Goal: Check status: Check status

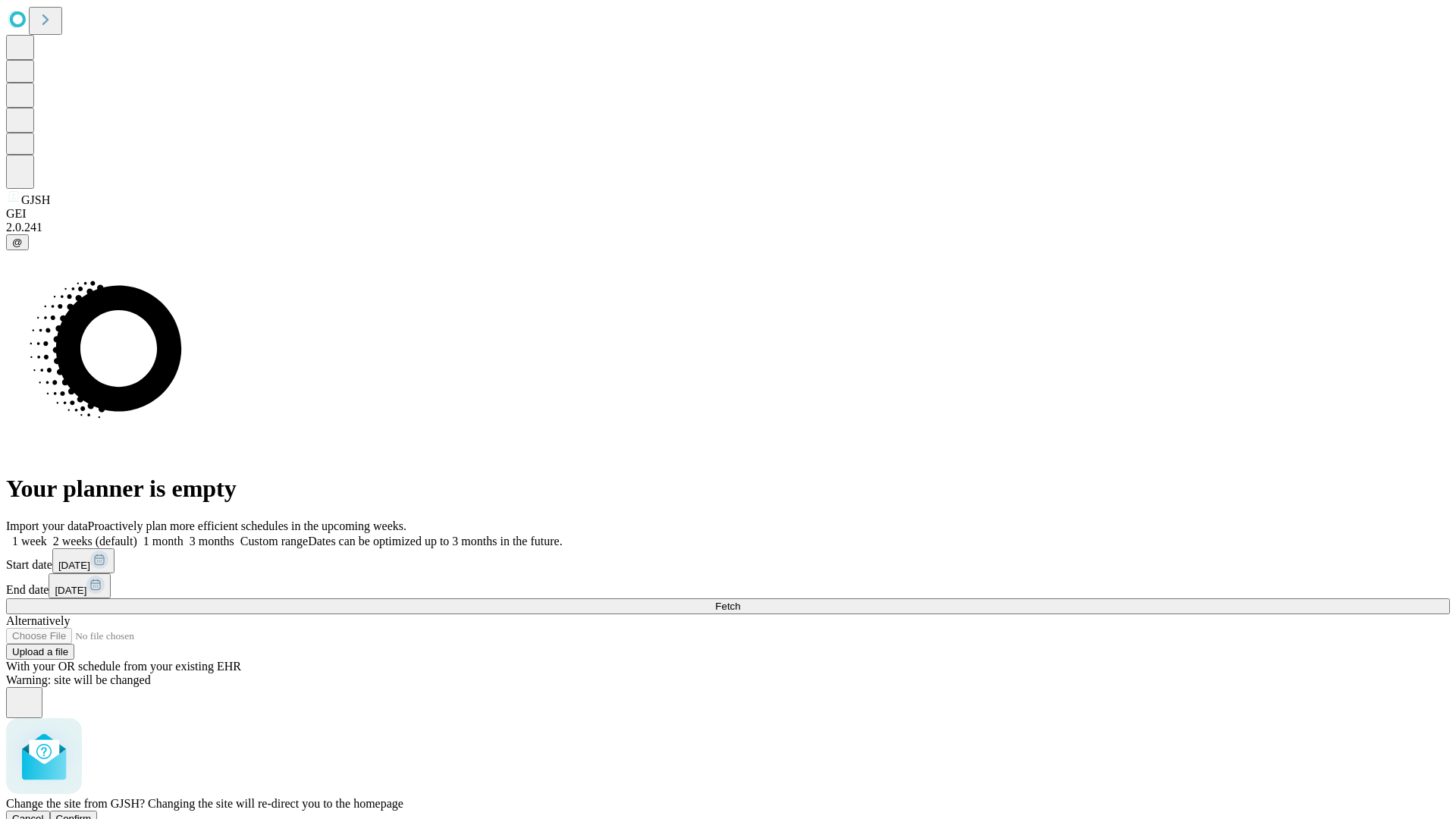
click at [91, 813] on span "Confirm" at bounding box center [73, 818] width 35 height 11
click at [47, 534] on label "1 week" at bounding box center [27, 541] width 41 height 13
click at [740, 601] on span "Fetch" at bounding box center [728, 606] width 25 height 11
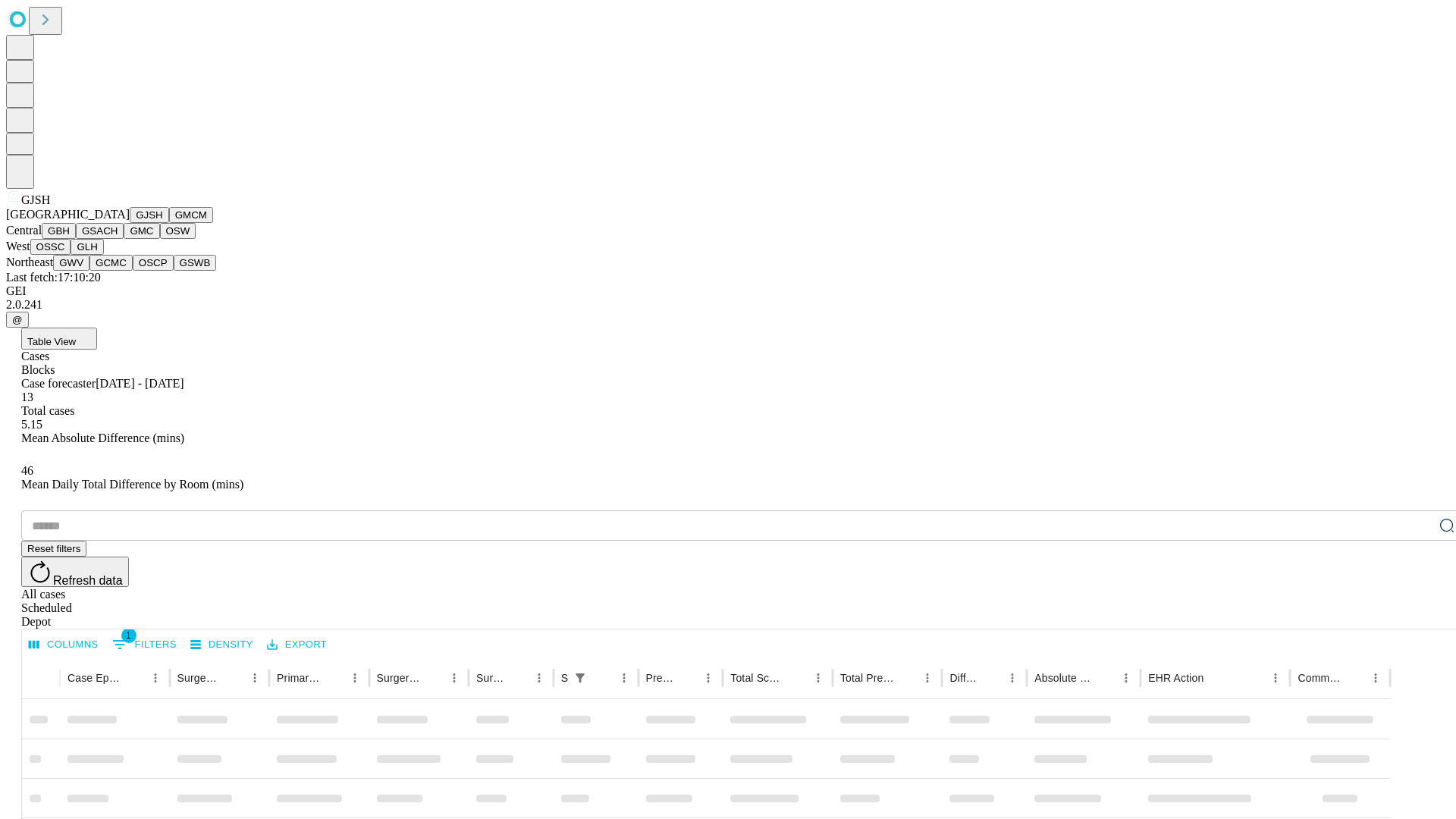
click at [169, 223] on button "GMCM" at bounding box center [192, 215] width 44 height 16
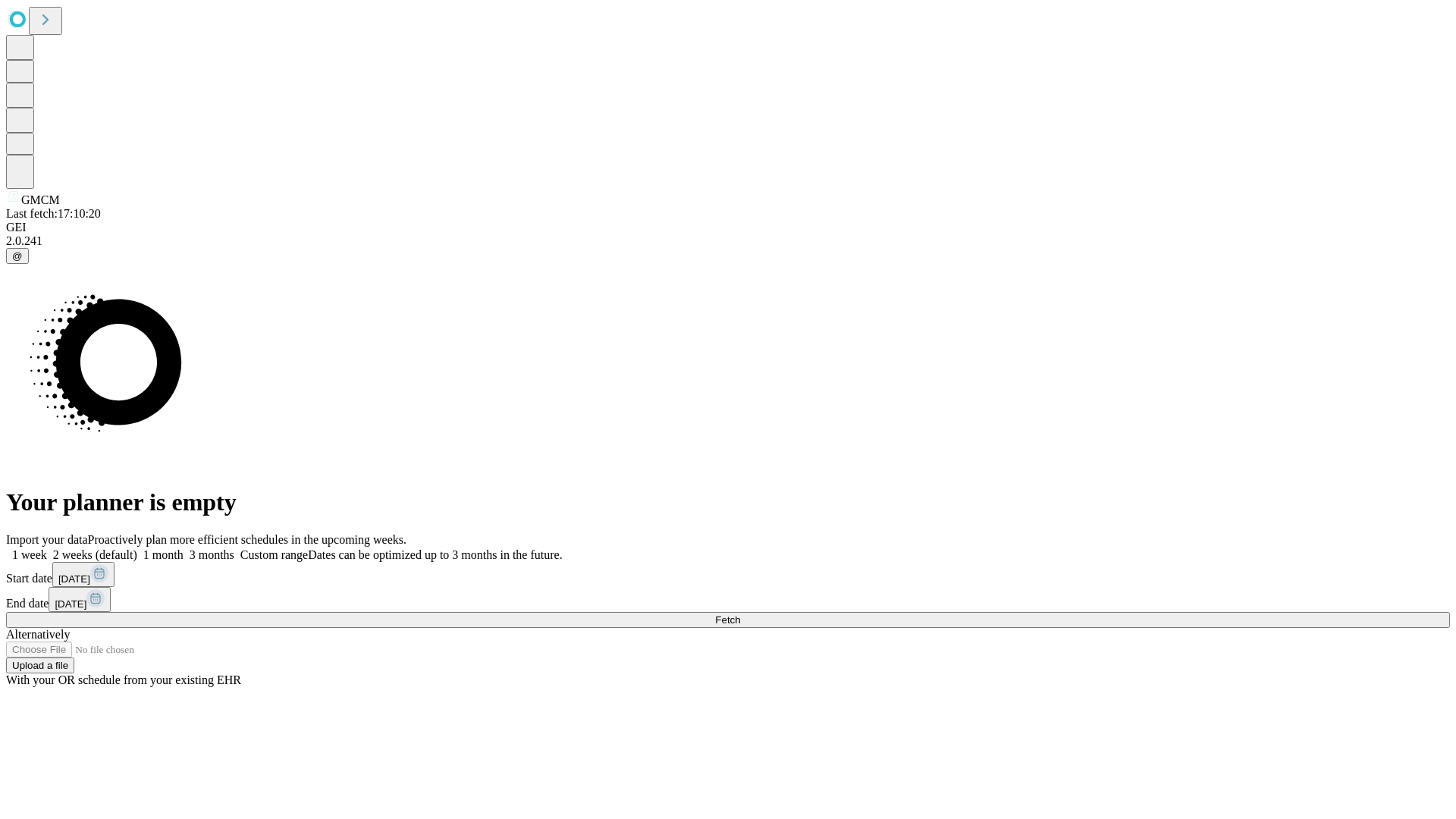
click at [47, 549] on label "1 week" at bounding box center [27, 555] width 41 height 13
click at [740, 614] on span "Fetch" at bounding box center [728, 620] width 25 height 11
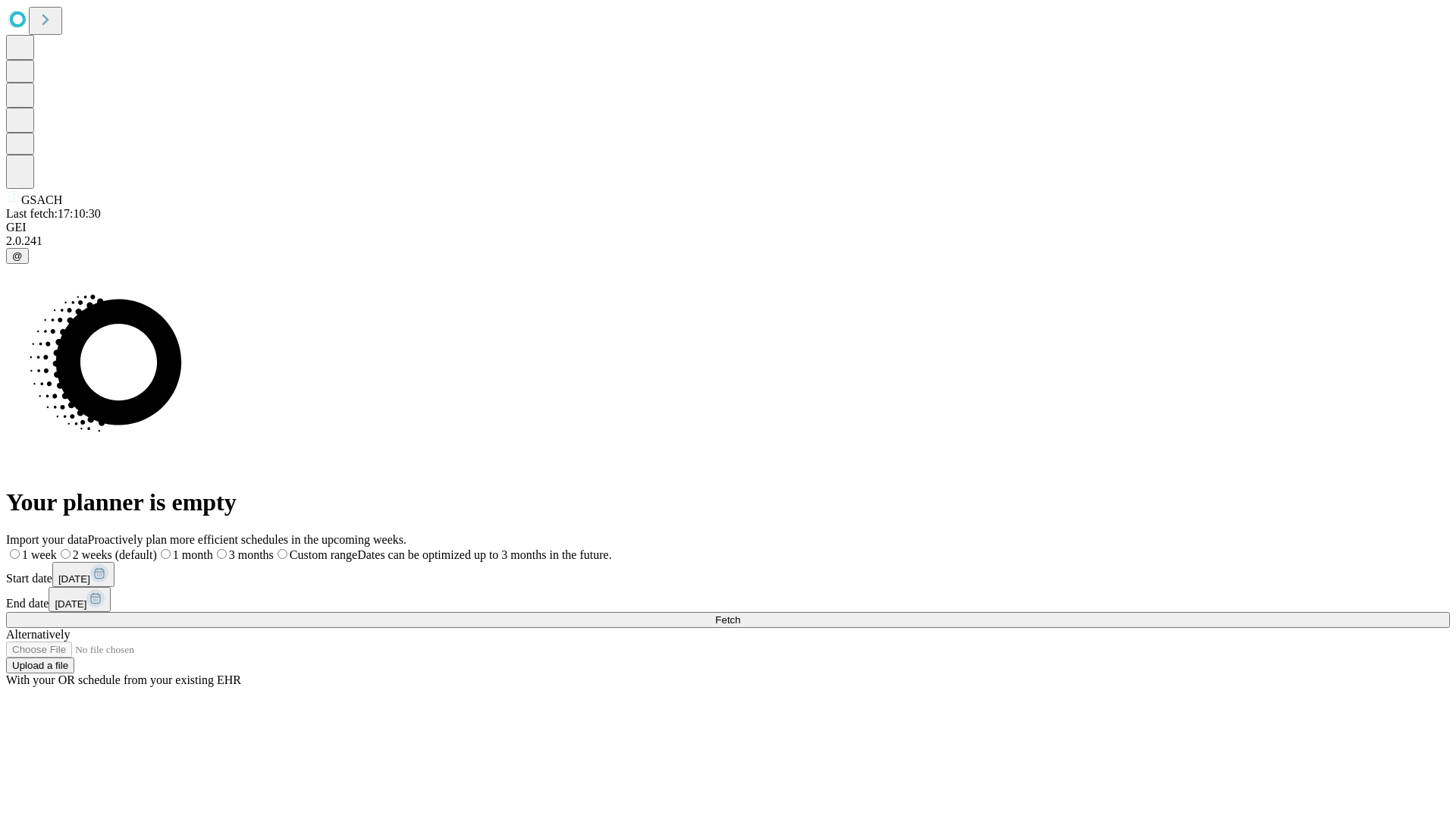
click at [740, 614] on span "Fetch" at bounding box center [728, 620] width 25 height 11
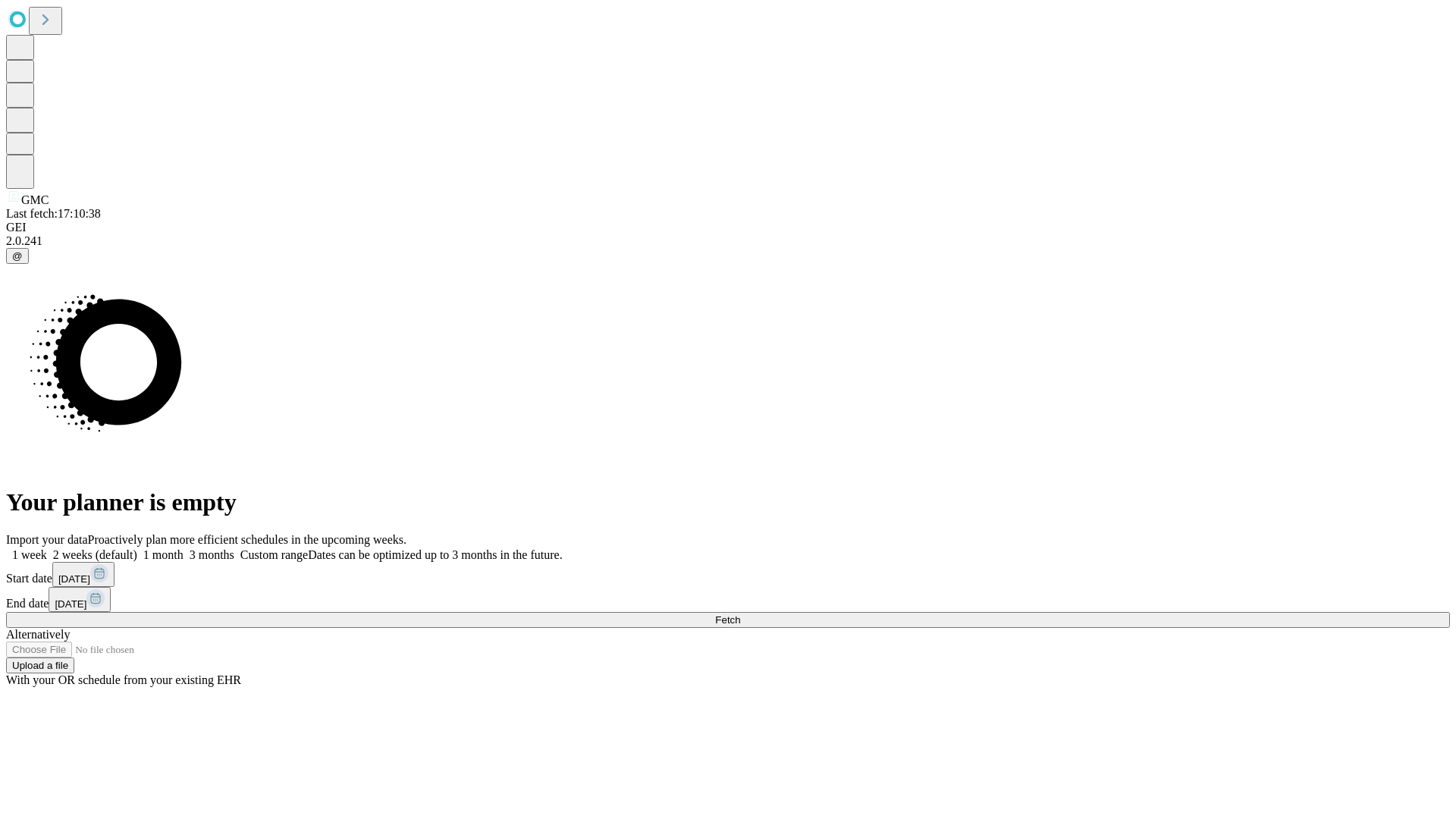
click at [47, 549] on label "1 week" at bounding box center [27, 555] width 41 height 13
click at [740, 614] on span "Fetch" at bounding box center [728, 620] width 25 height 11
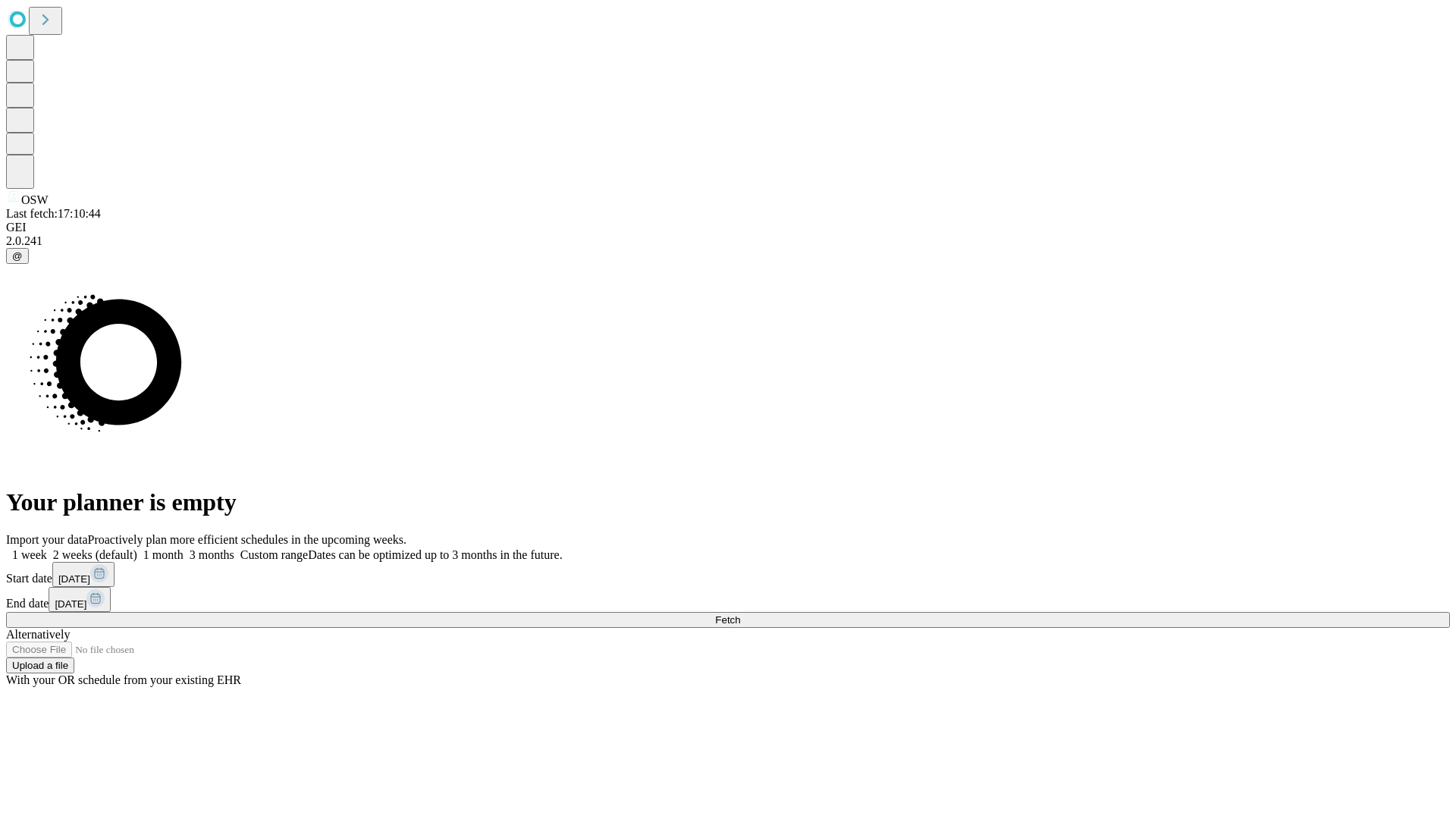
click at [47, 549] on label "1 week" at bounding box center [27, 555] width 41 height 13
click at [740, 614] on span "Fetch" at bounding box center [728, 620] width 25 height 11
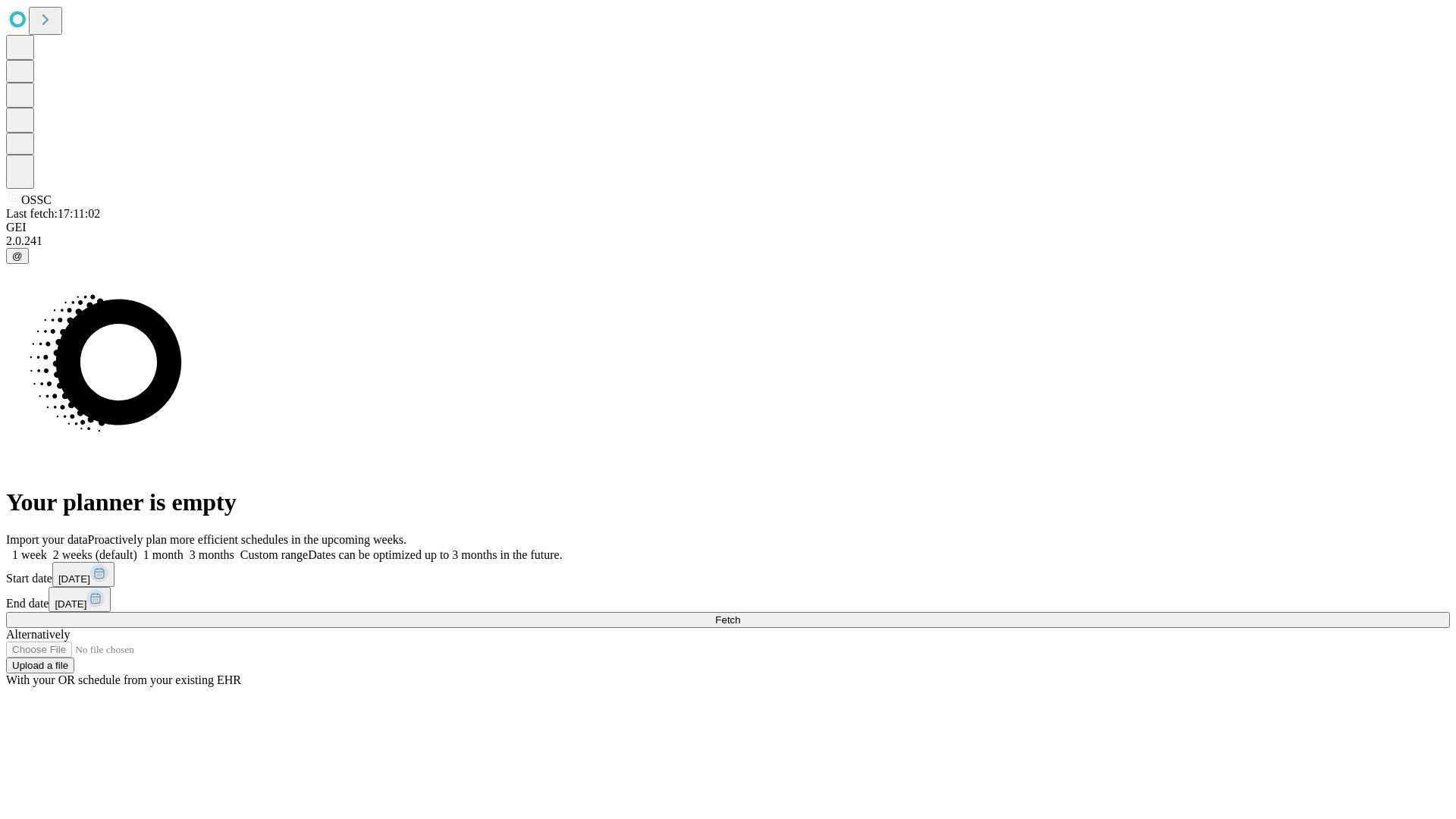
click at [47, 549] on label "1 week" at bounding box center [27, 555] width 41 height 13
click at [740, 614] on span "Fetch" at bounding box center [728, 620] width 25 height 11
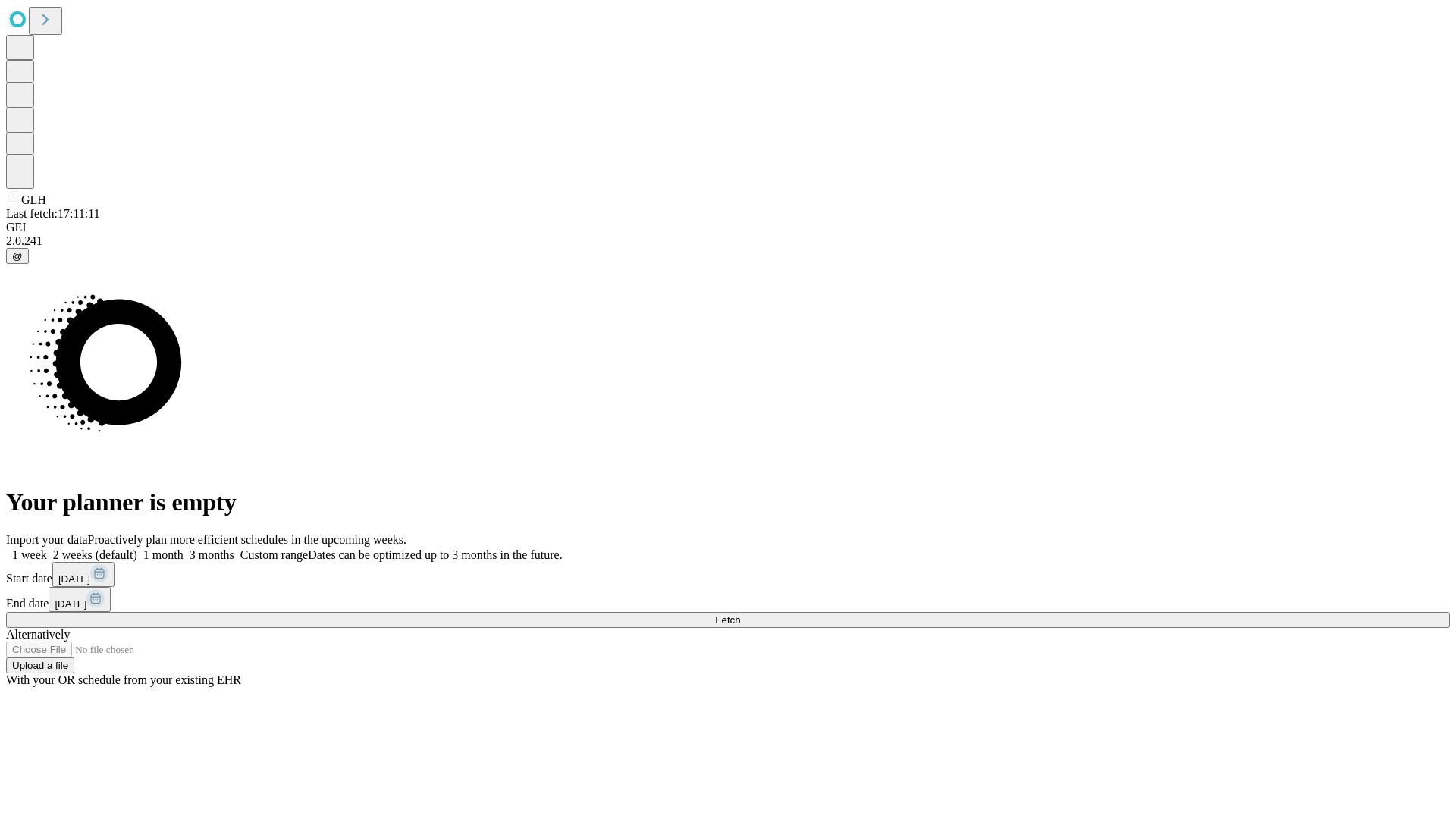
click at [47, 549] on label "1 week" at bounding box center [27, 555] width 41 height 13
click at [740, 614] on span "Fetch" at bounding box center [728, 620] width 25 height 11
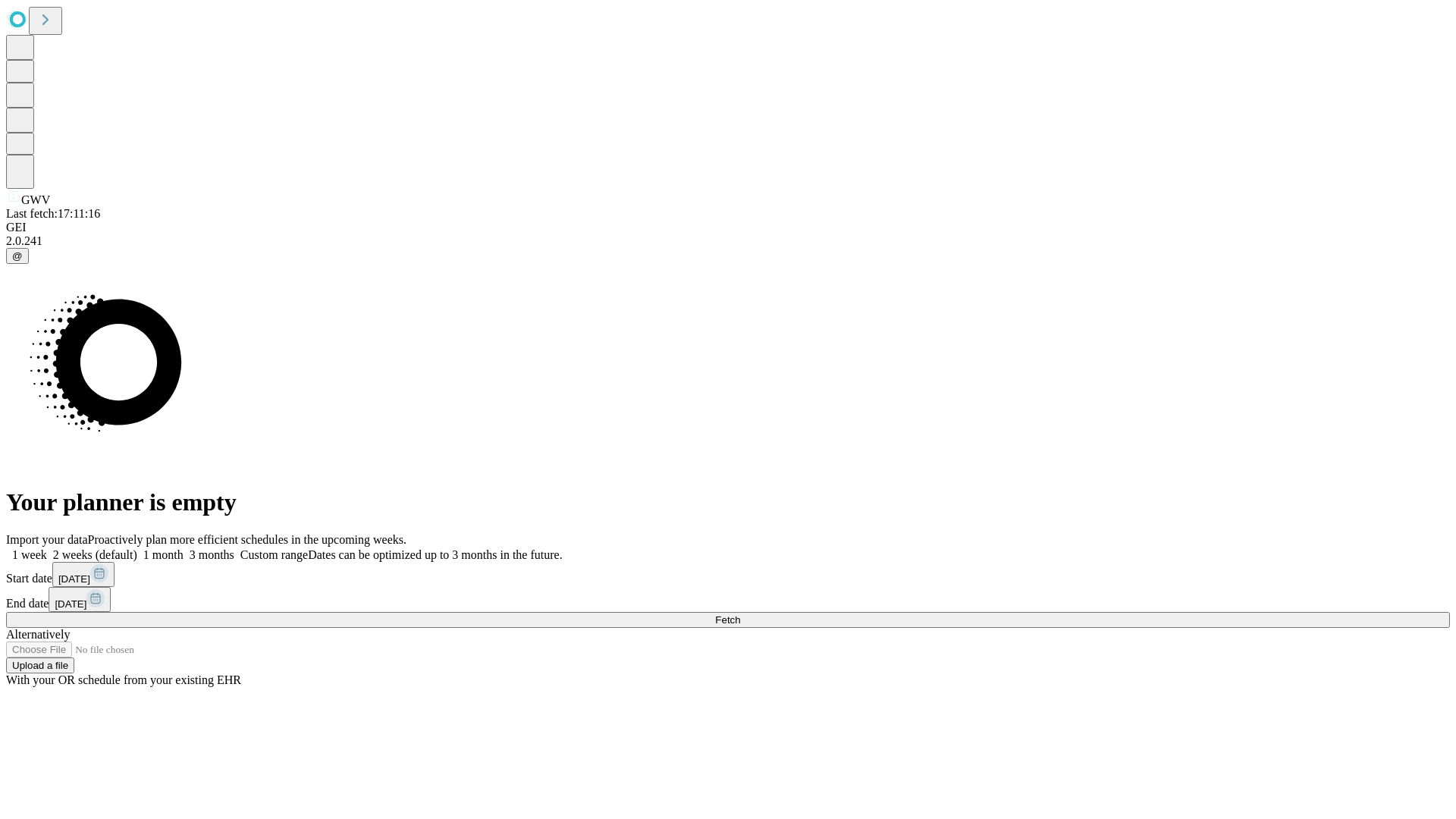
click at [740, 614] on span "Fetch" at bounding box center [728, 620] width 25 height 11
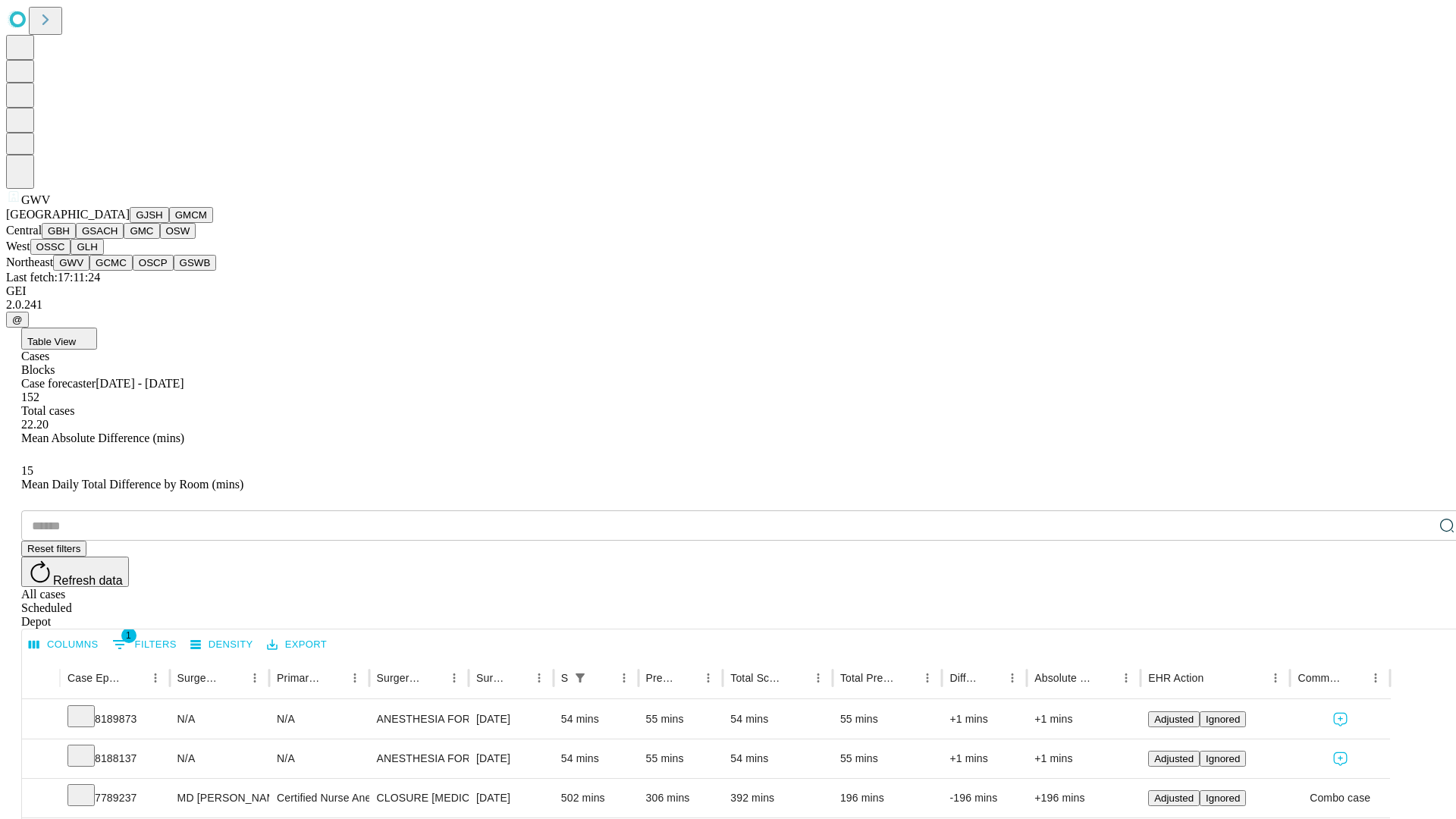
click at [117, 271] on button "GCMC" at bounding box center [111, 262] width 43 height 16
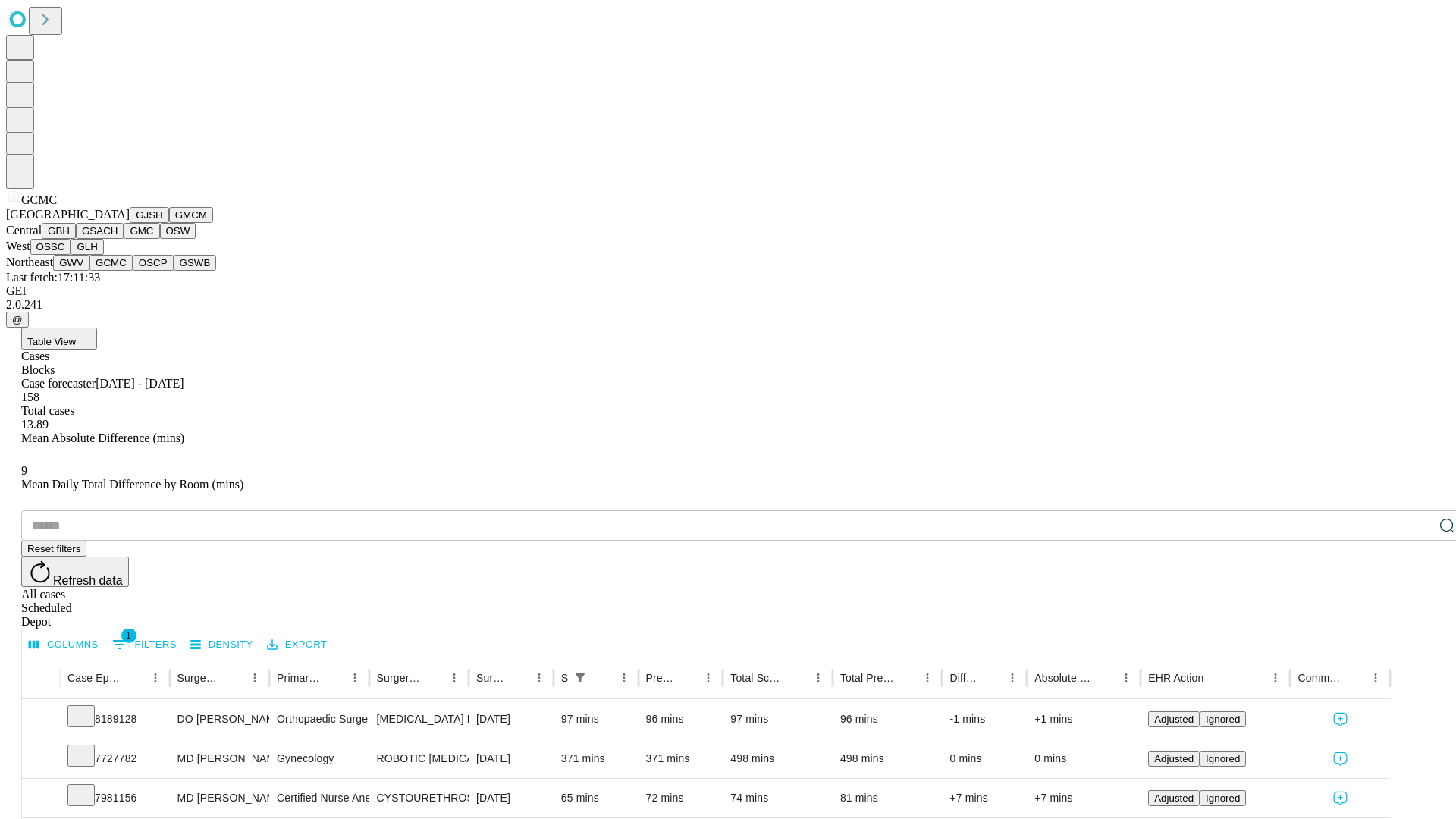
click at [132, 271] on button "OSCP" at bounding box center [153, 262] width 41 height 16
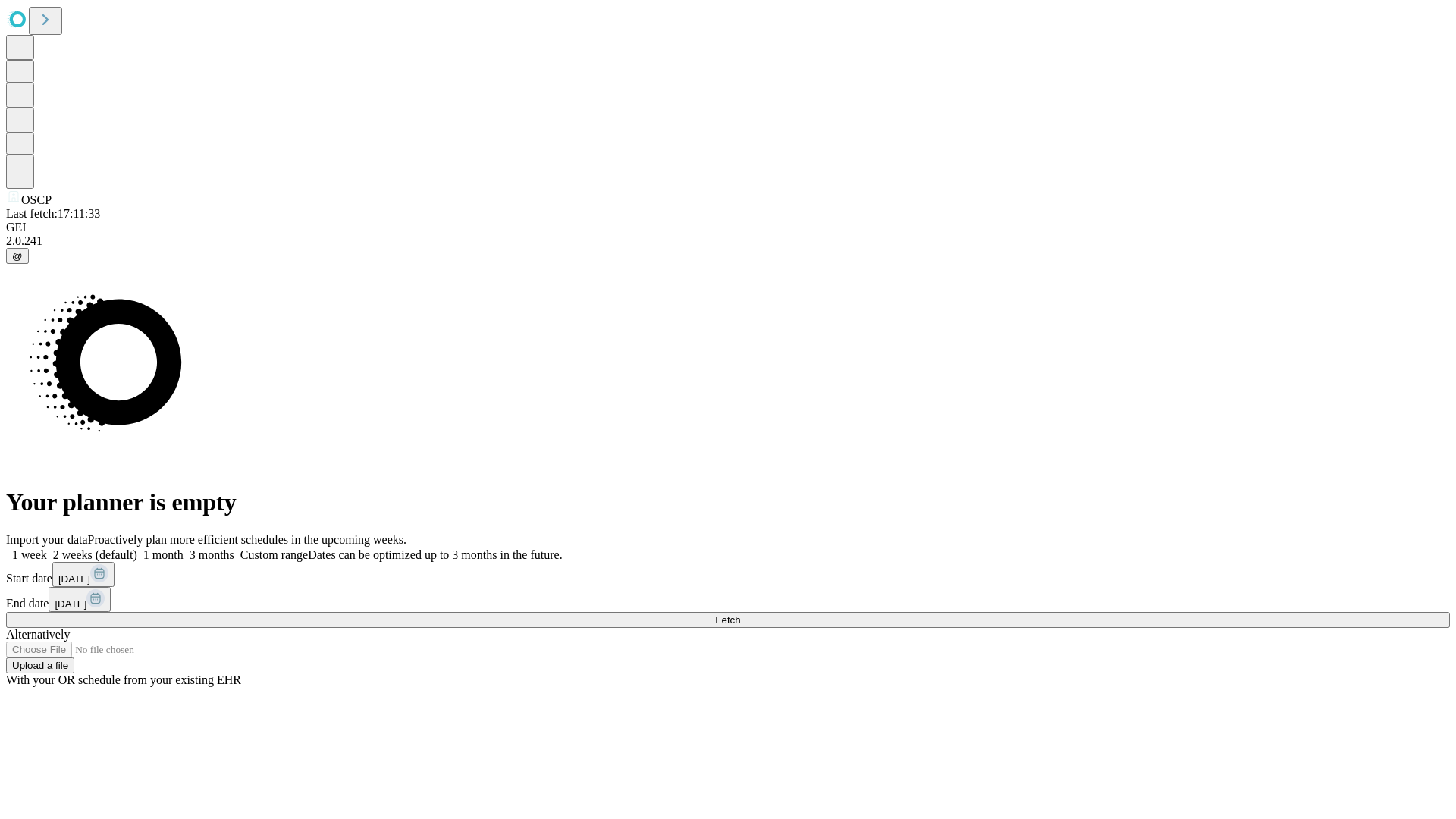
click at [47, 549] on label "1 week" at bounding box center [27, 555] width 41 height 13
click at [740, 614] on span "Fetch" at bounding box center [728, 620] width 25 height 11
